Goal: Find contact information: Find contact information

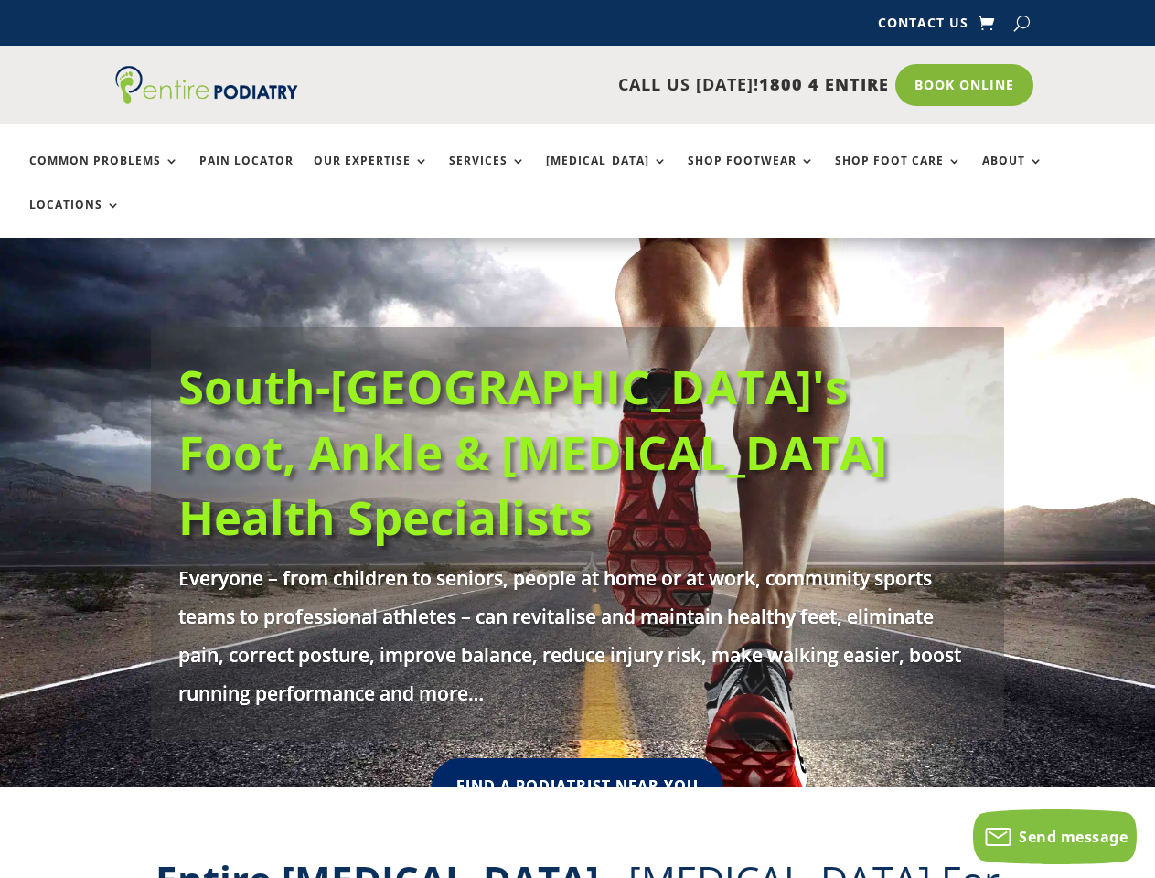
click at [577, 468] on h1 "South-[GEOGRAPHIC_DATA]'s Foot, Ankle & [MEDICAL_DATA] Health Specialists" at bounding box center [577, 456] width 799 height 205
click at [1055, 837] on span "Send message" at bounding box center [1073, 837] width 109 height 20
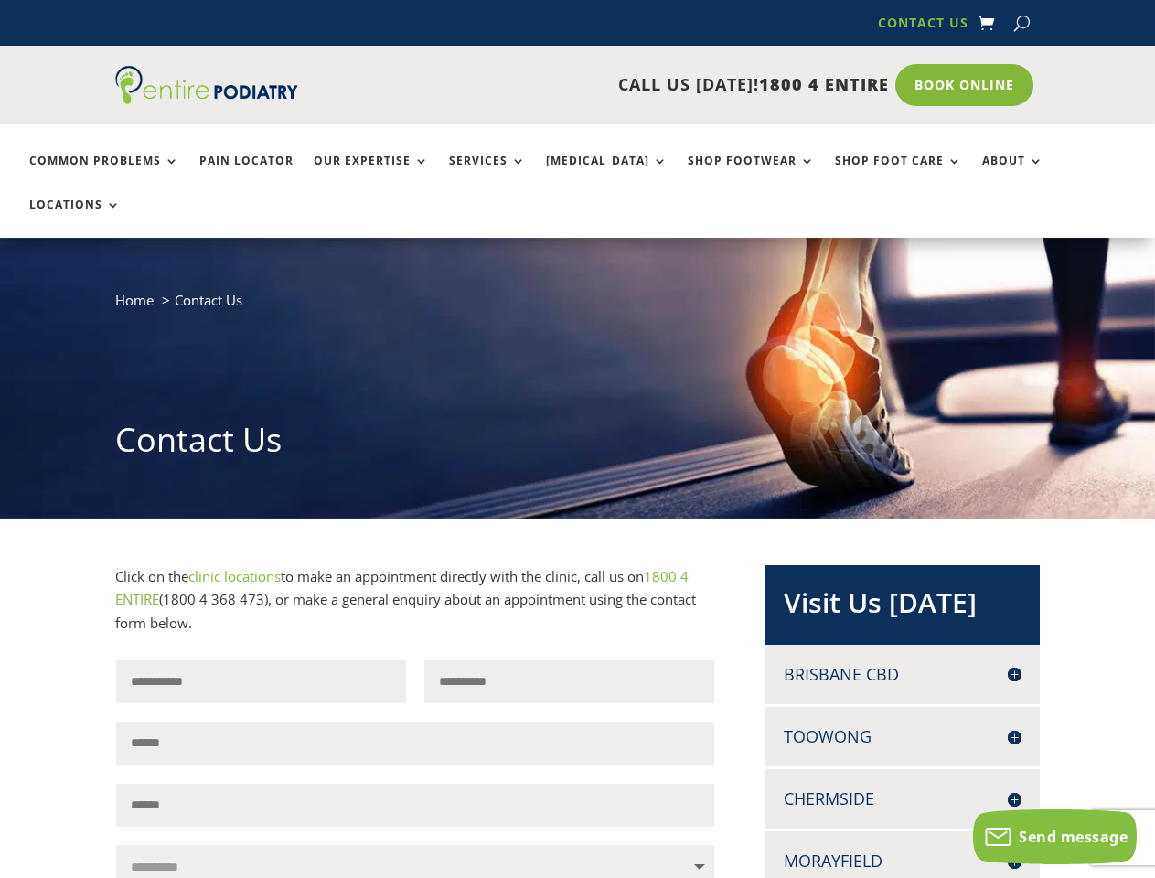
click at [577, 439] on div "Home Contact Us Contact Us" at bounding box center [577, 378] width 1155 height 281
click at [1055, 837] on span "Send message" at bounding box center [1073, 837] width 109 height 20
